Goal: Obtain resource: Obtain resource

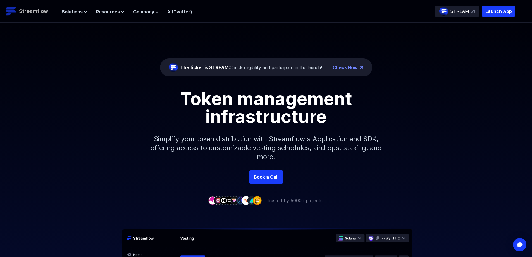
click at [41, 13] on p "Streamflow" at bounding box center [33, 11] width 29 height 8
click at [213, 68] on span "The ticker is STREAM:" at bounding box center [204, 68] width 49 height 6
click at [217, 67] on span "The ticker is STREAM:" at bounding box center [204, 68] width 49 height 6
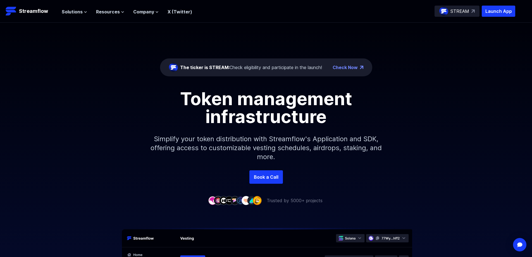
click at [340, 67] on link "Check Now" at bounding box center [345, 67] width 25 height 7
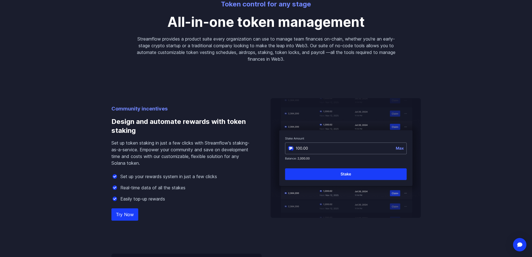
scroll to position [475, 0]
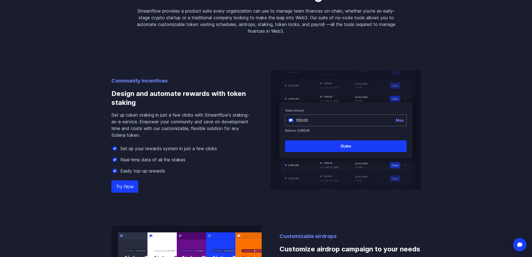
click at [130, 185] on link "Try Now" at bounding box center [124, 186] width 27 height 12
